Goal: Find contact information: Find contact information

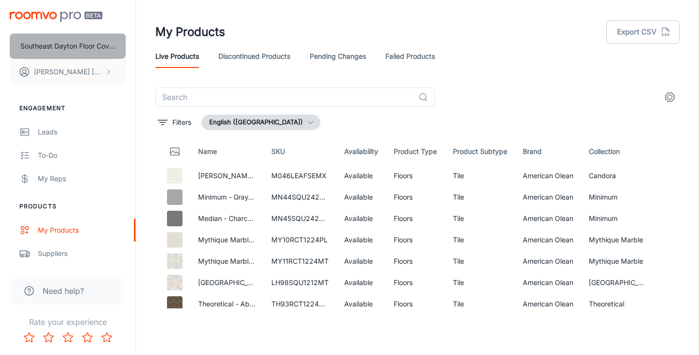
click at [58, 48] on p "Southeast Dayton Floor Coverings International" at bounding box center [67, 46] width 95 height 11
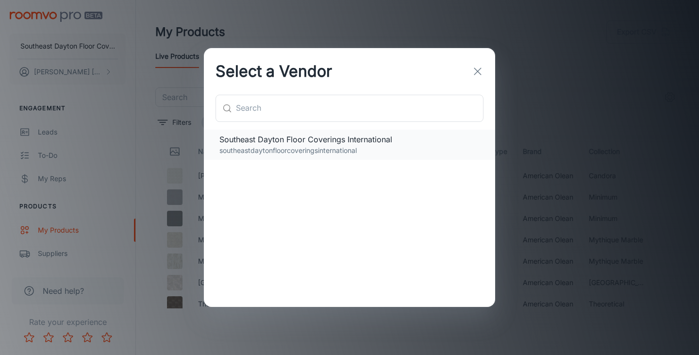
click at [344, 141] on span "Southeast Dayton Floor Coverings International" at bounding box center [349, 139] width 260 height 12
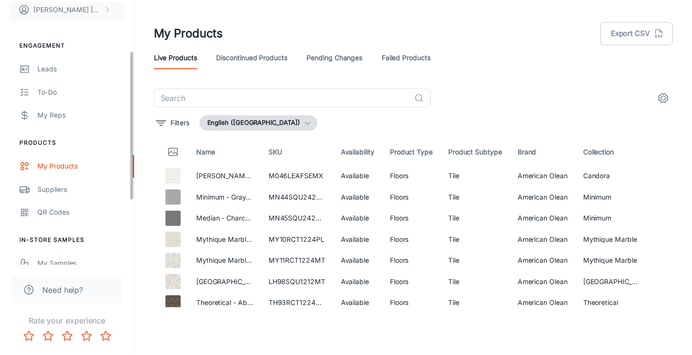
scroll to position [146, 0]
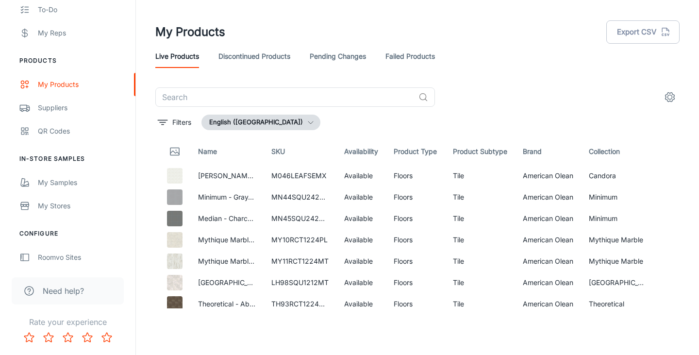
click at [54, 295] on span "Need help?" at bounding box center [63, 291] width 41 height 12
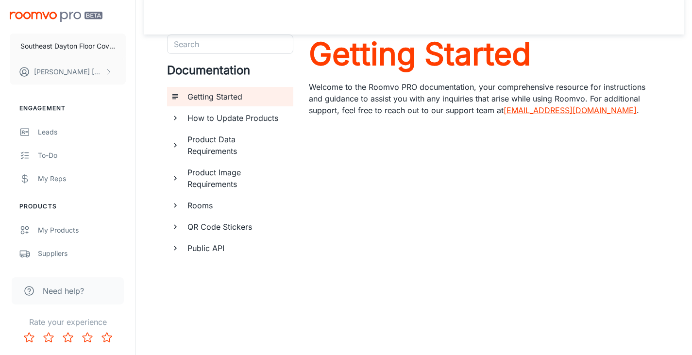
scroll to position [6, 0]
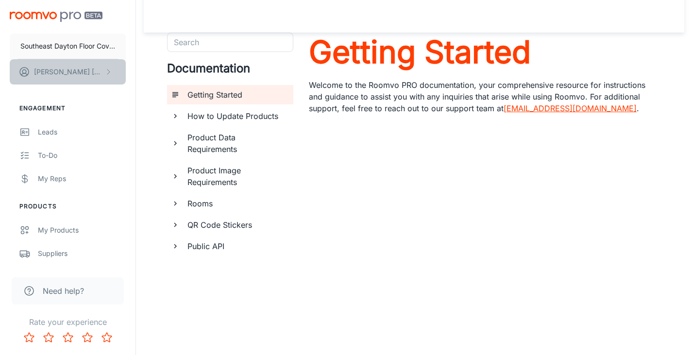
click at [76, 73] on button "[PERSON_NAME]" at bounding box center [68, 71] width 116 height 25
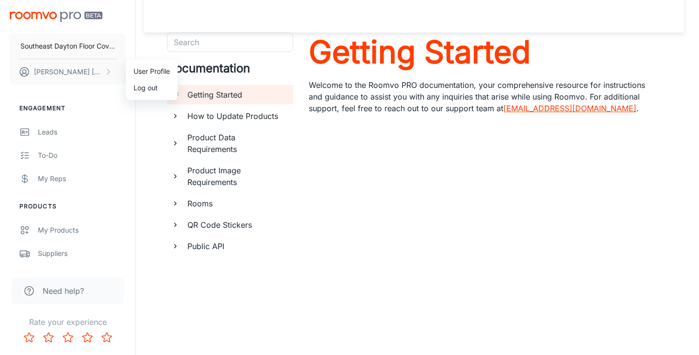
click at [137, 71] on li "User Profile" at bounding box center [152, 71] width 52 height 17
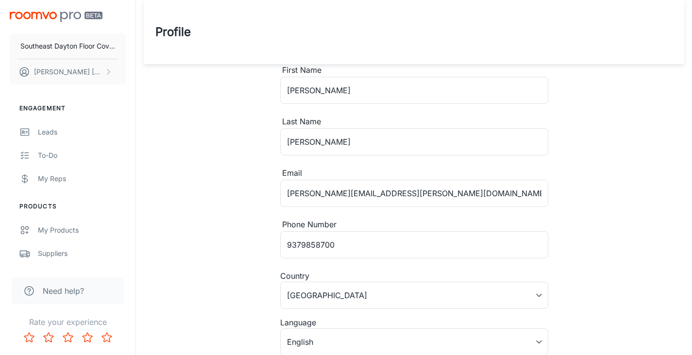
scroll to position [65, 0]
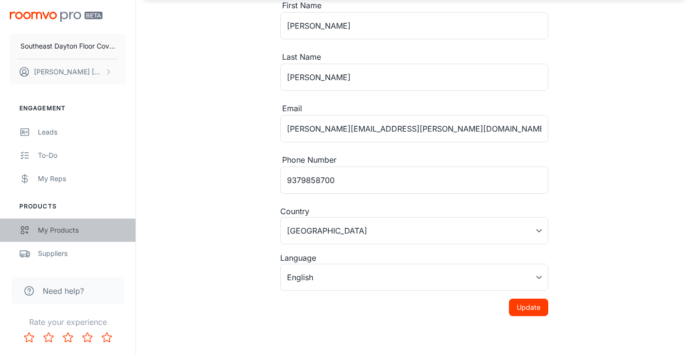
click at [44, 234] on div "My Products" at bounding box center [82, 230] width 88 height 11
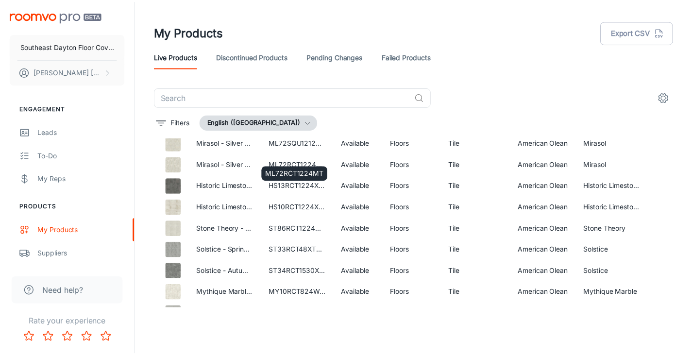
scroll to position [680, 0]
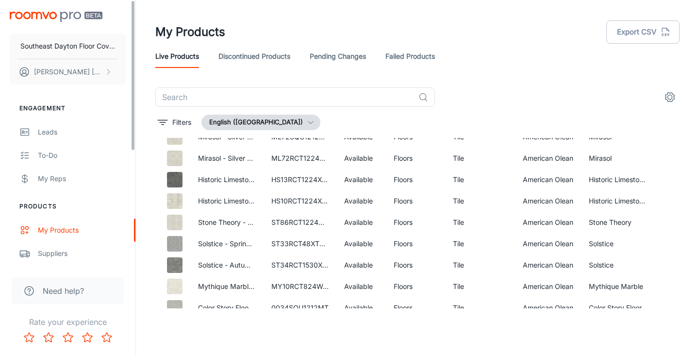
click at [49, 297] on div "Need help?" at bounding box center [68, 290] width 112 height 27
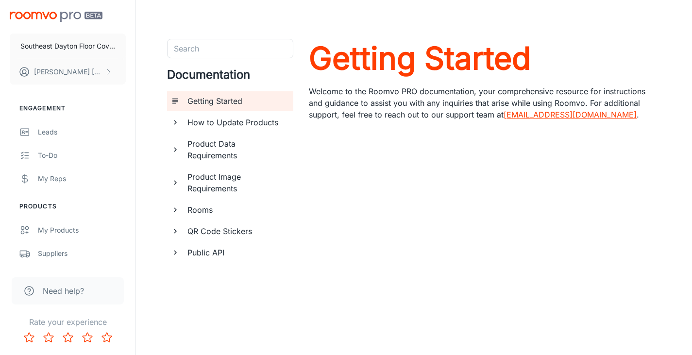
click at [503, 115] on link "[EMAIL_ADDRESS][DOMAIN_NAME]" at bounding box center [569, 115] width 133 height 10
drag, startPoint x: 554, startPoint y: 116, endPoint x: 473, endPoint y: 116, distance: 81.1
click at [473, 116] on p "Welcome to the Roomvo PRO documentation, your comprehensive resource for instru…" at bounding box center [485, 102] width 352 height 35
copy link "[EMAIL_ADDRESS][DOMAIN_NAME]"
click at [44, 47] on p "Southeast Dayton Floor Coverings International" at bounding box center [67, 46] width 95 height 11
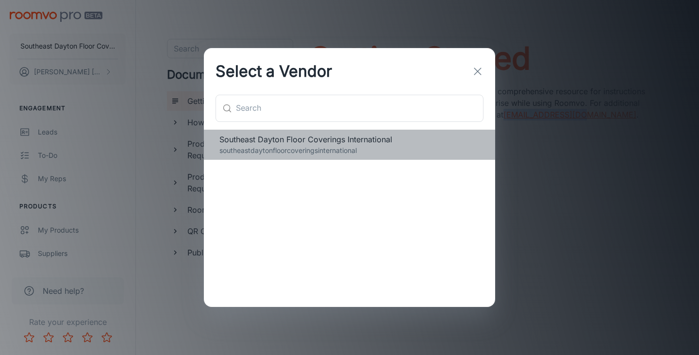
drag, startPoint x: 397, startPoint y: 135, endPoint x: 356, endPoint y: 145, distance: 41.3
click at [356, 145] on div "Southeast Dayton Floor Coverings International southeastdaytonfloorcoveringsint…" at bounding box center [349, 144] width 260 height 22
